Goal: Information Seeking & Learning: Learn about a topic

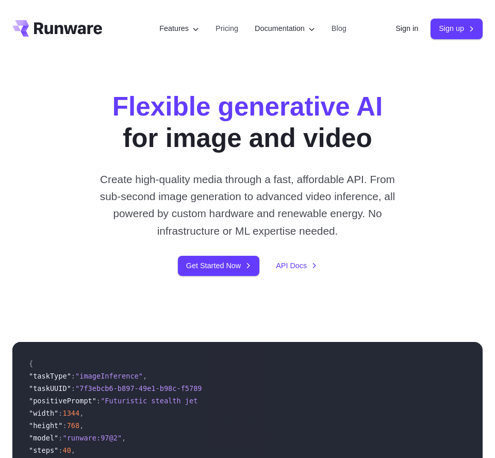
click at [173, 213] on p "Create high-quality media through a fast, affordable API. From sub-second image…" at bounding box center [247, 205] width 301 height 69
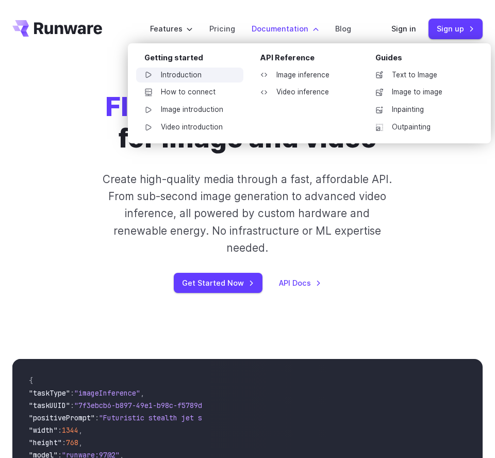
click at [213, 79] on link "Introduction" at bounding box center [189, 75] width 107 height 15
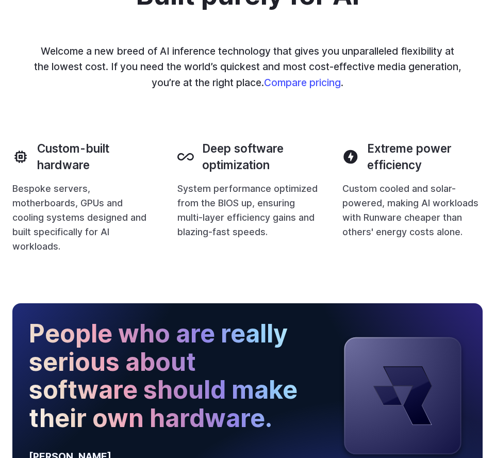
scroll to position [819, 0]
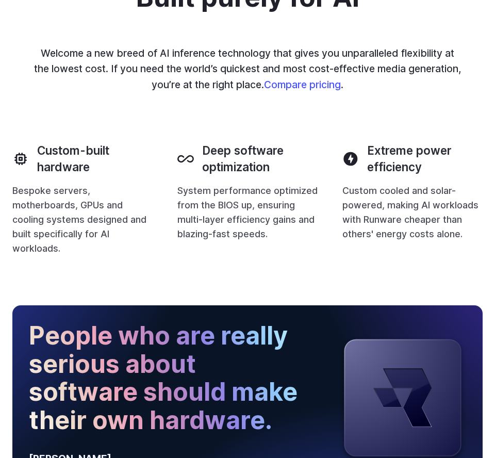
click at [228, 201] on p "System performance optimized from the BIOS up, ensuring multi-layer efficiency …" at bounding box center [247, 213] width 140 height 58
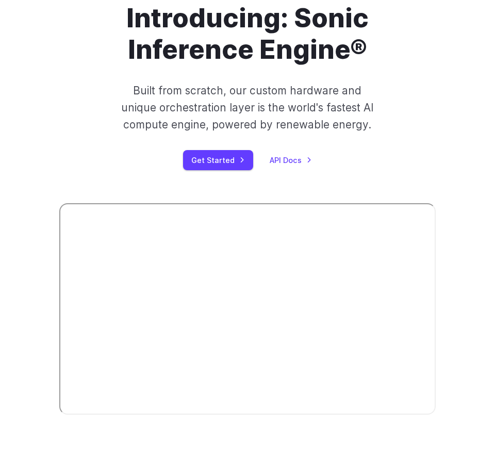
scroll to position [0, 0]
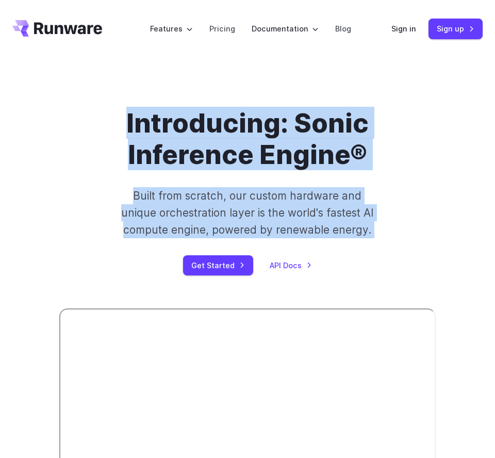
drag, startPoint x: 128, startPoint y: 121, endPoint x: 422, endPoint y: 225, distance: 311.9
click at [422, 225] on div "Introducing: Sonic Inference Engine® Built from scratch, our custom hardware an…" at bounding box center [247, 191] width 377 height 168
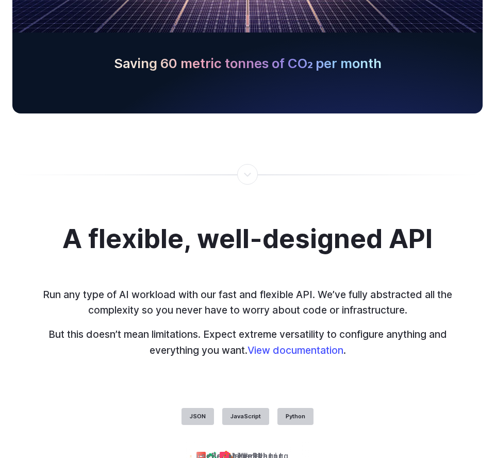
scroll to position [2294, 0]
